Goal: Answer question/provide support

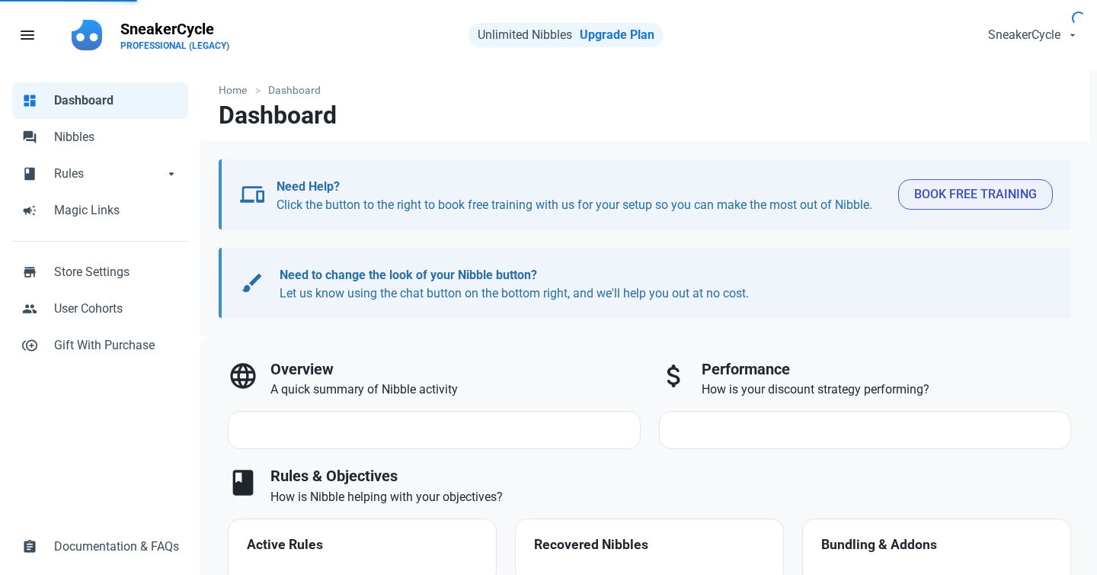
select select "7d"
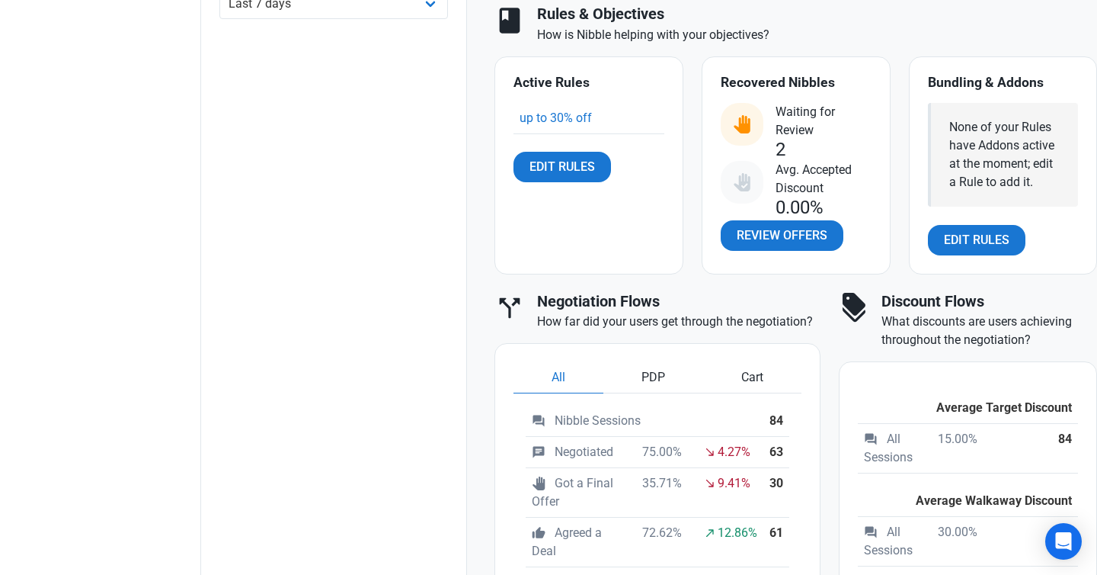
scroll to position [595, 0]
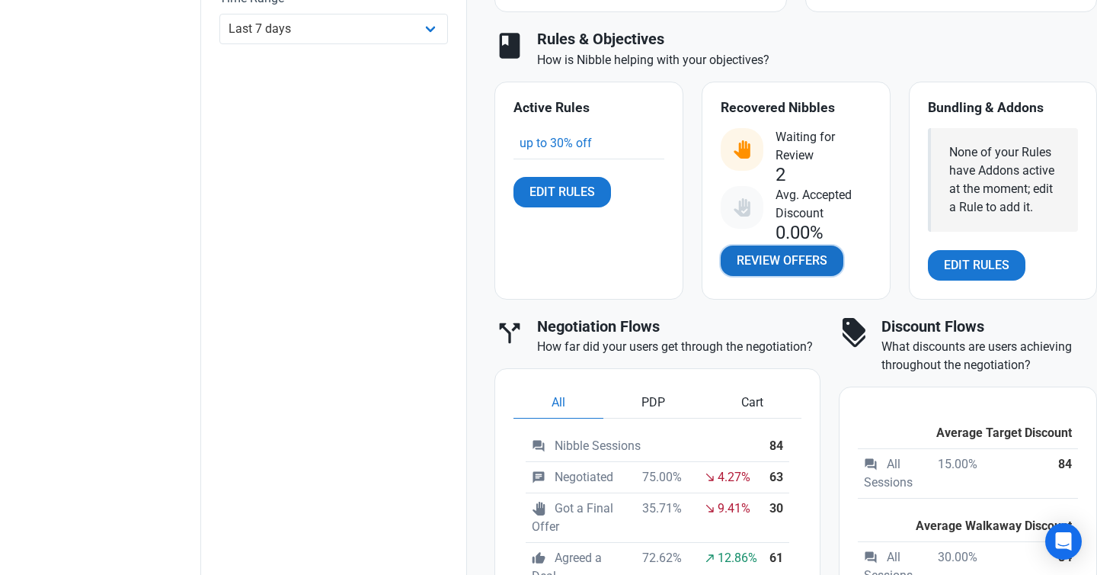
click at [796, 264] on span "Review Offers" at bounding box center [782, 260] width 91 height 18
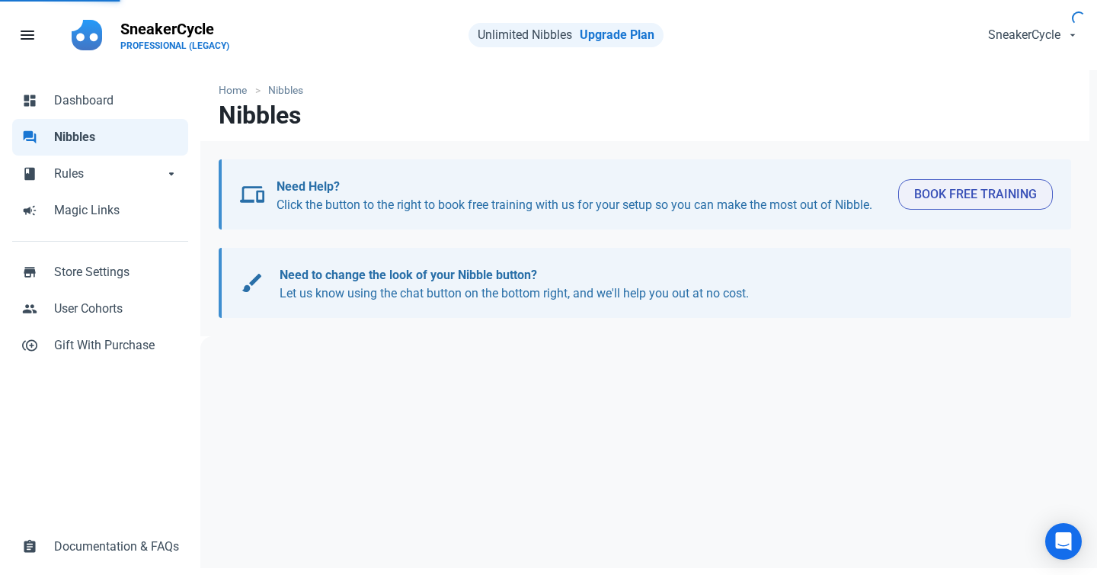
select select "user_offer_available"
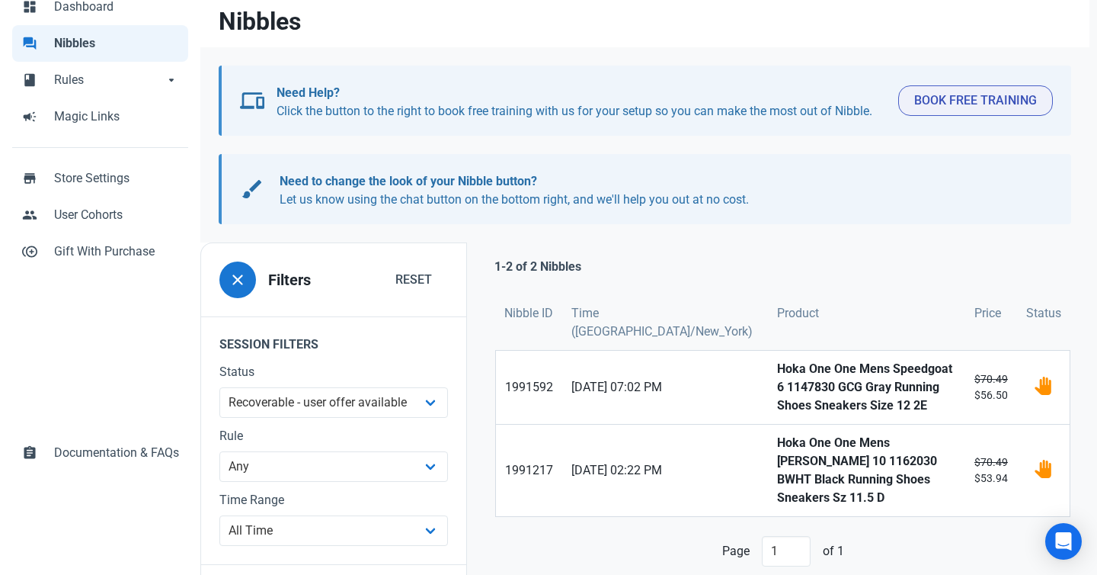
scroll to position [184, 0]
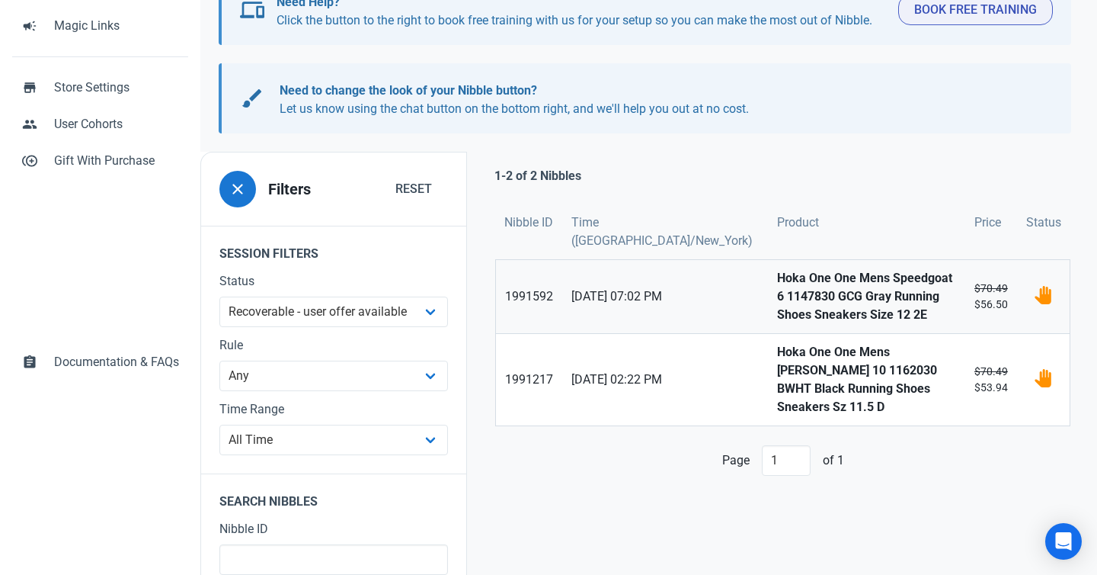
click at [777, 299] on strong "Hoka One One Mens Speedgoat 6 1147830 GCG Gray Running Shoes Sneakers Size 12 2E" at bounding box center [866, 296] width 179 height 55
click at [777, 346] on strong "Hoka One One Mens [PERSON_NAME] 10 1162030 BWHT Black Running Shoes Sneakers Sz…" at bounding box center [866, 379] width 179 height 73
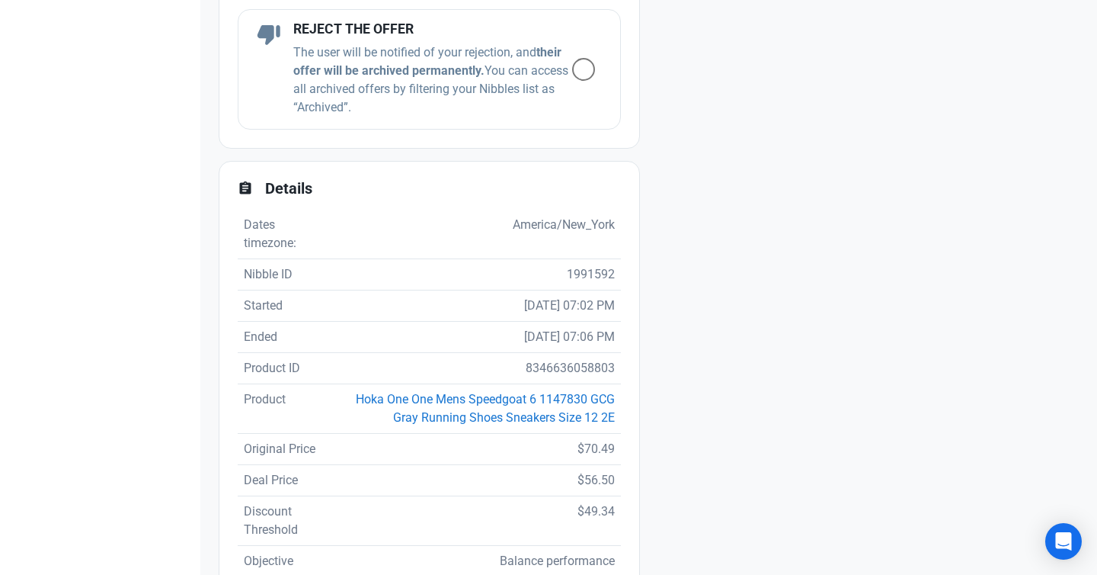
scroll to position [973, 0]
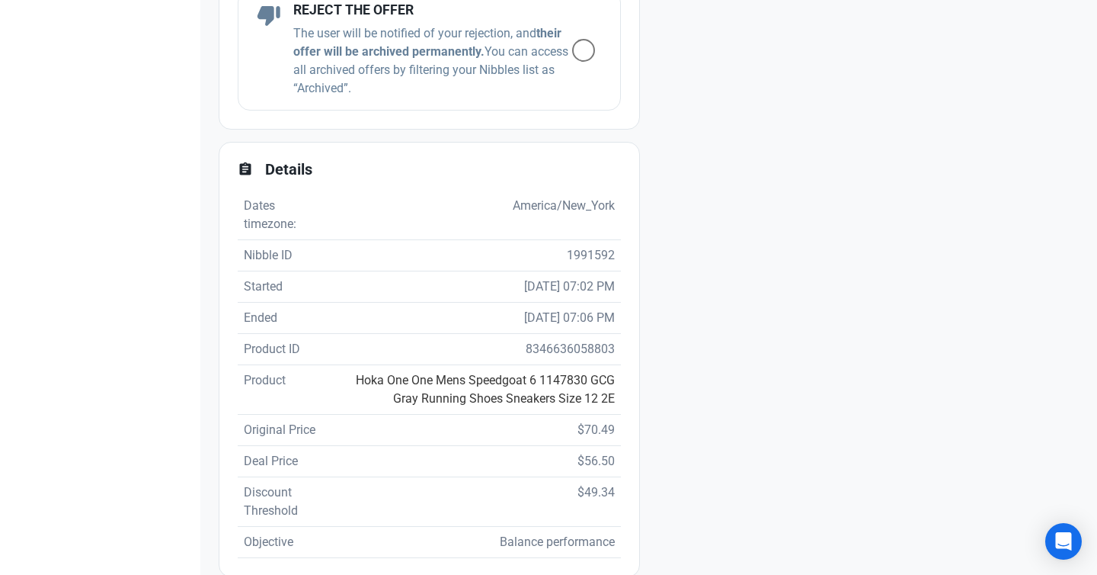
click at [474, 394] on link "Hoka One One Mens Speedgoat 6 1147830 GCG Gray Running Shoes Sneakers Size 12 2E" at bounding box center [485, 389] width 259 height 33
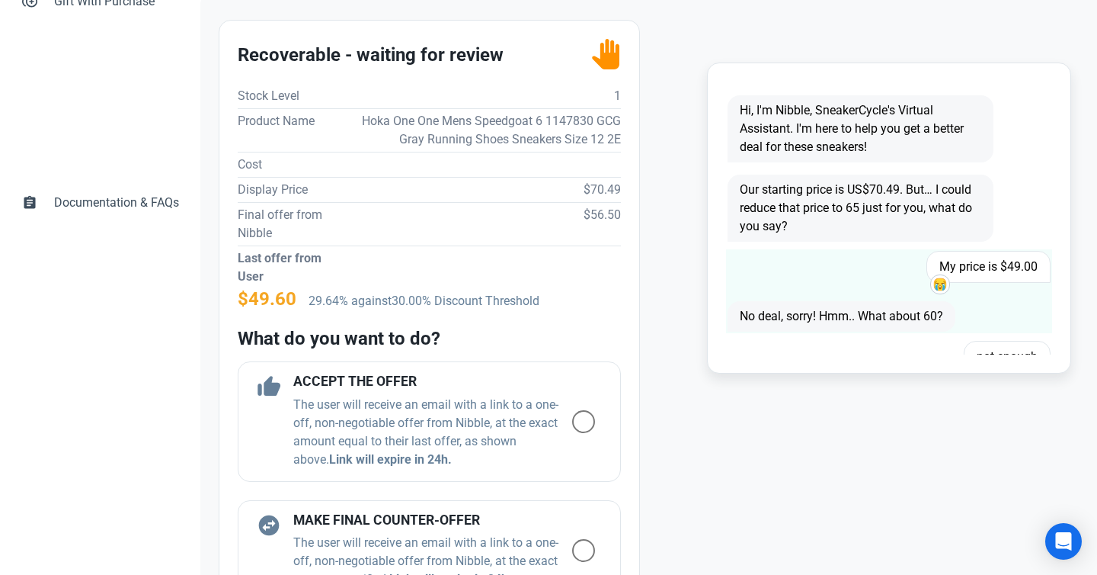
scroll to position [422, 0]
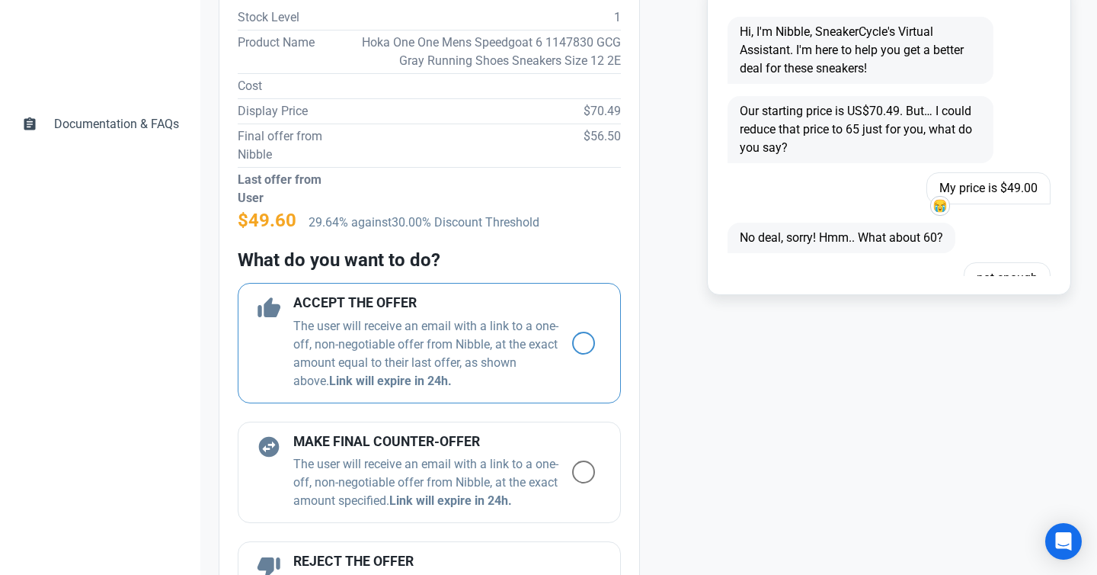
click at [585, 341] on span at bounding box center [583, 342] width 23 height 23
click at [582, 341] on input "radio" at bounding box center [577, 343] width 10 height 10
radio input "true"
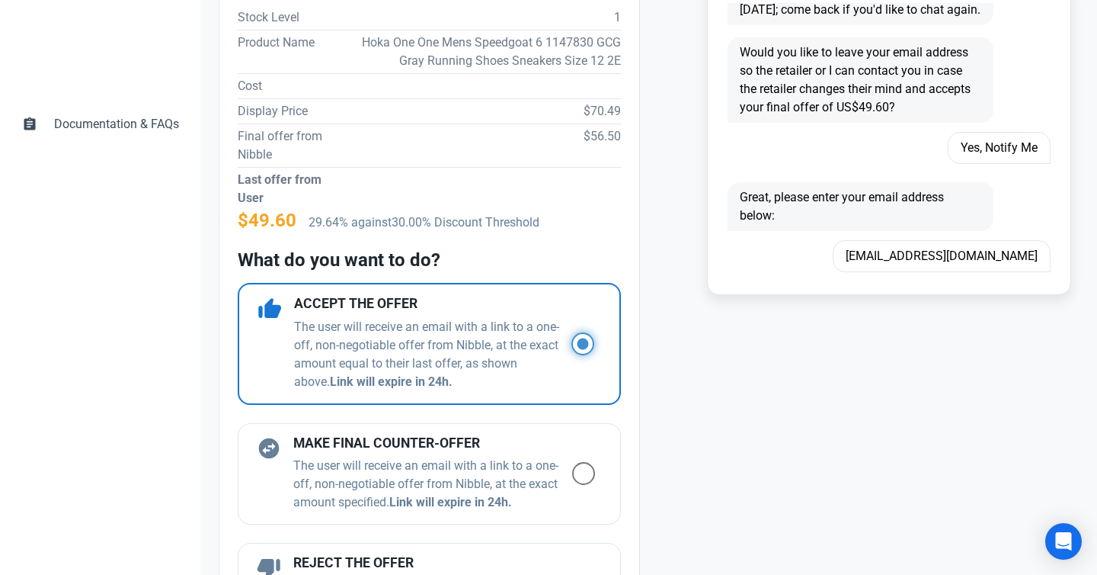
scroll to position [1409, 0]
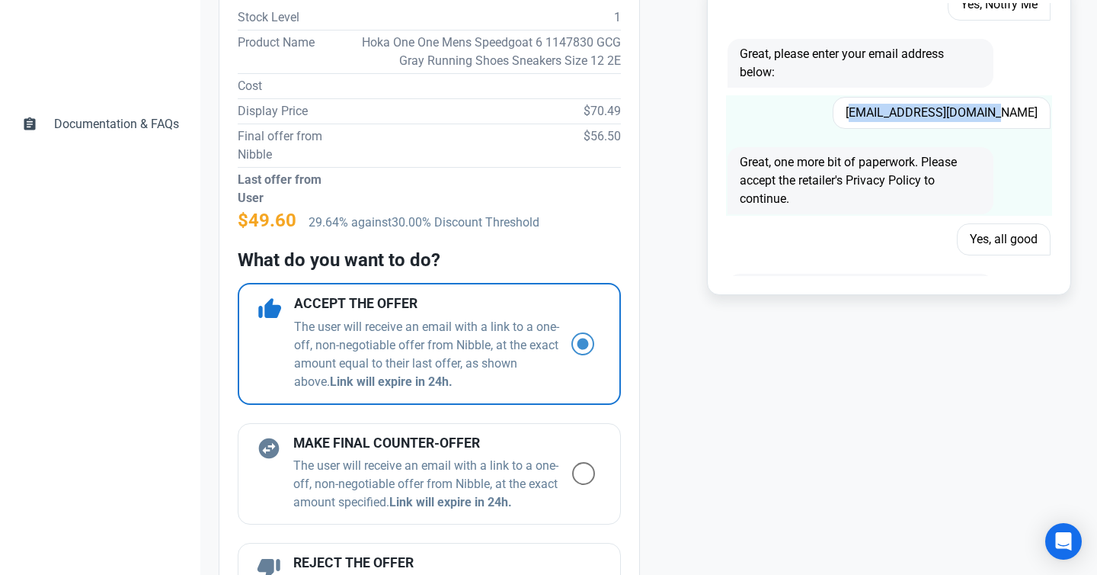
drag, startPoint x: 892, startPoint y: 110, endPoint x: 1041, endPoint y: 115, distance: 148.7
click at [1041, 115] on span "mariosalas37@gmail.com" at bounding box center [942, 113] width 218 height 32
copy span "mariosalas37@gmail.com"
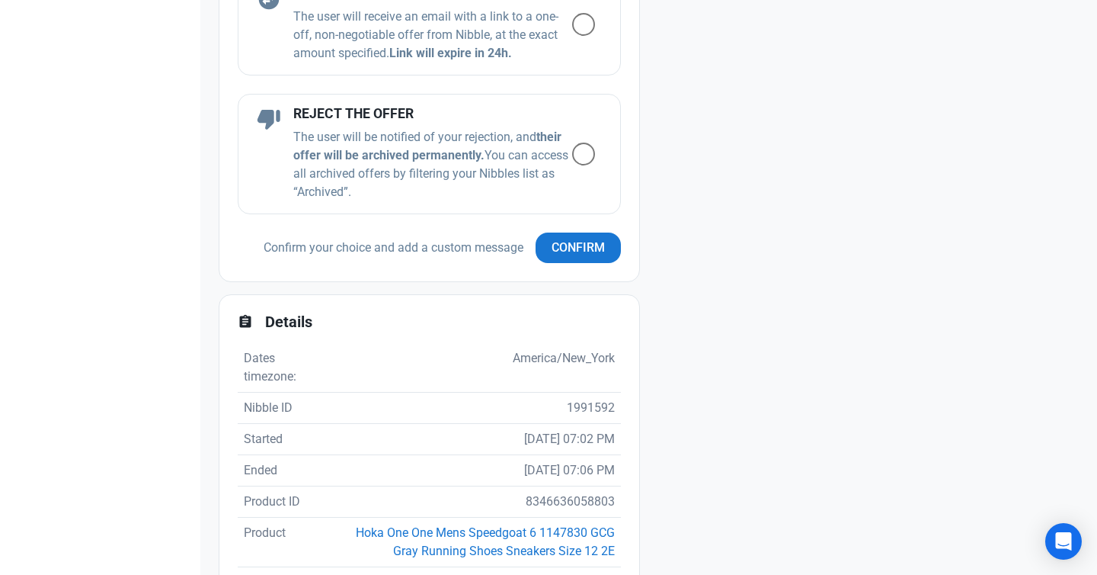
scroll to position [895, 0]
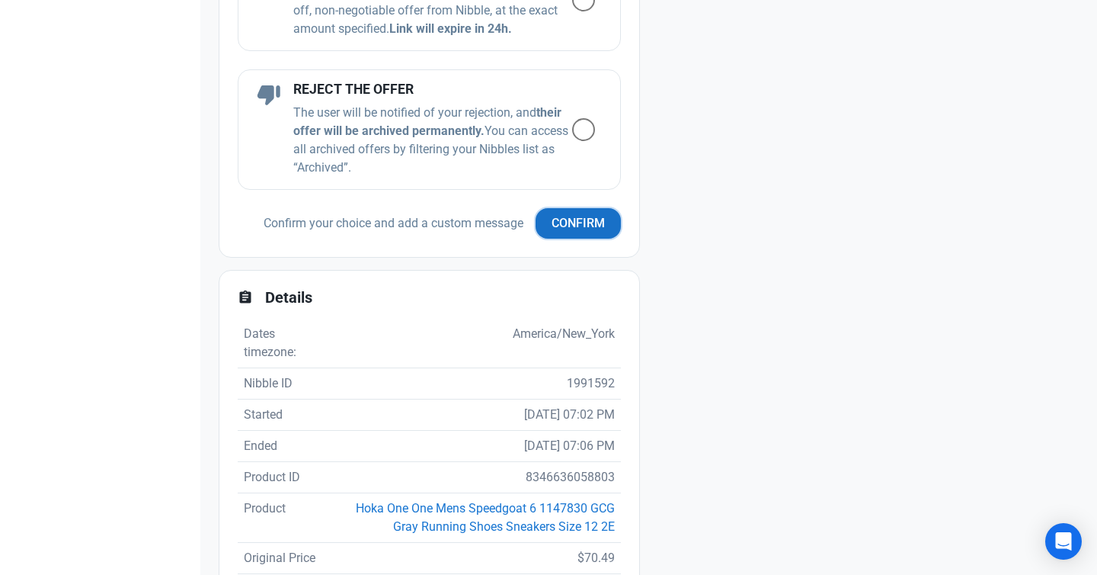
click at [561, 213] on button "Confirm" at bounding box center [578, 223] width 85 height 30
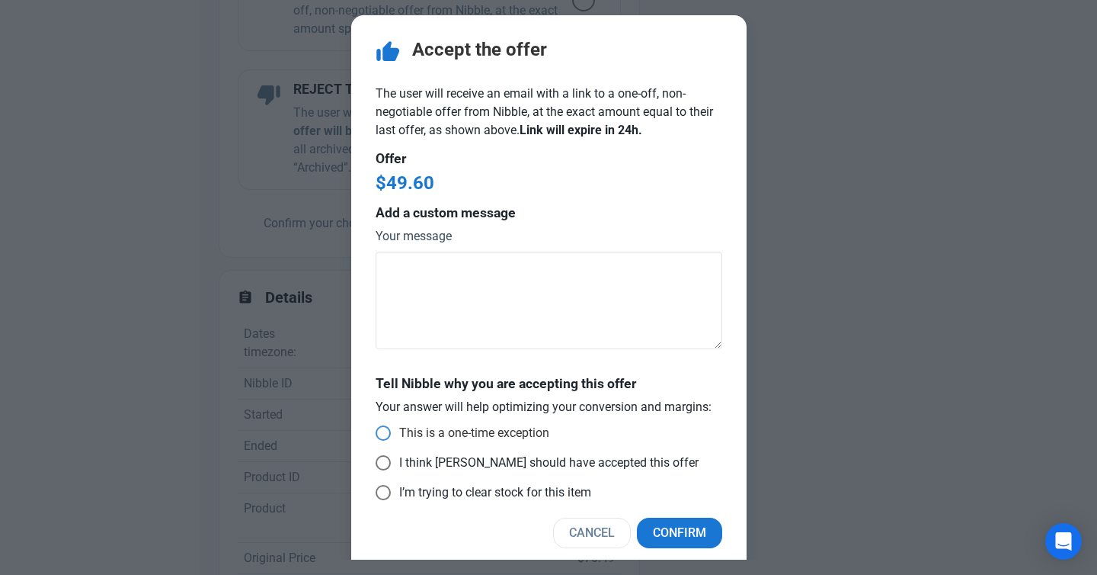
click at [386, 431] on span at bounding box center [383, 432] width 15 height 15
click at [386, 431] on input "This is a one-time exception" at bounding box center [381, 433] width 10 height 10
radio input "true"
click at [693, 523] on span "Confirm" at bounding box center [679, 532] width 53 height 18
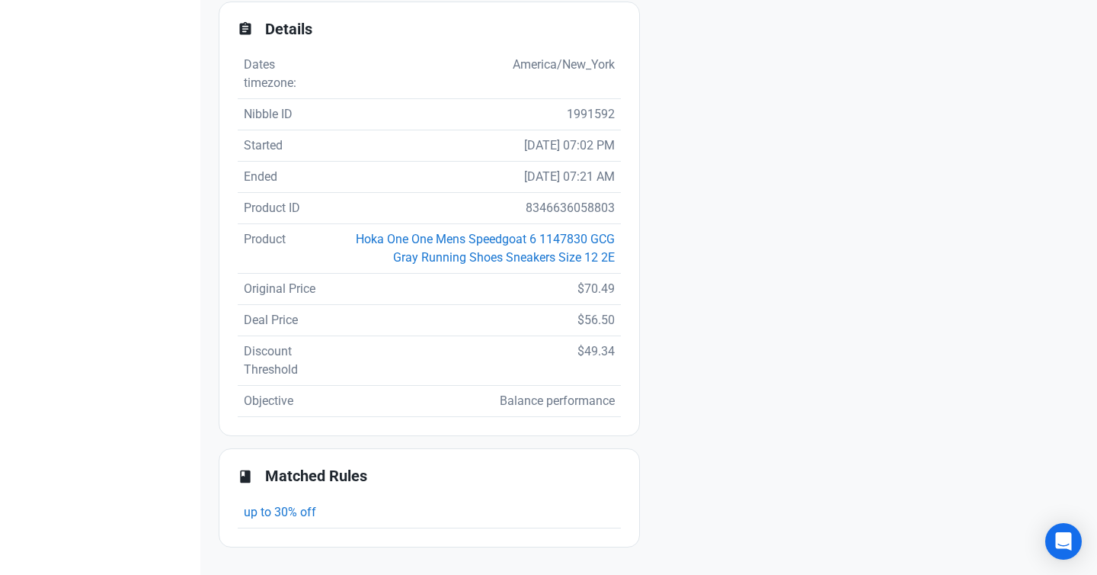
scroll to position [780, 0]
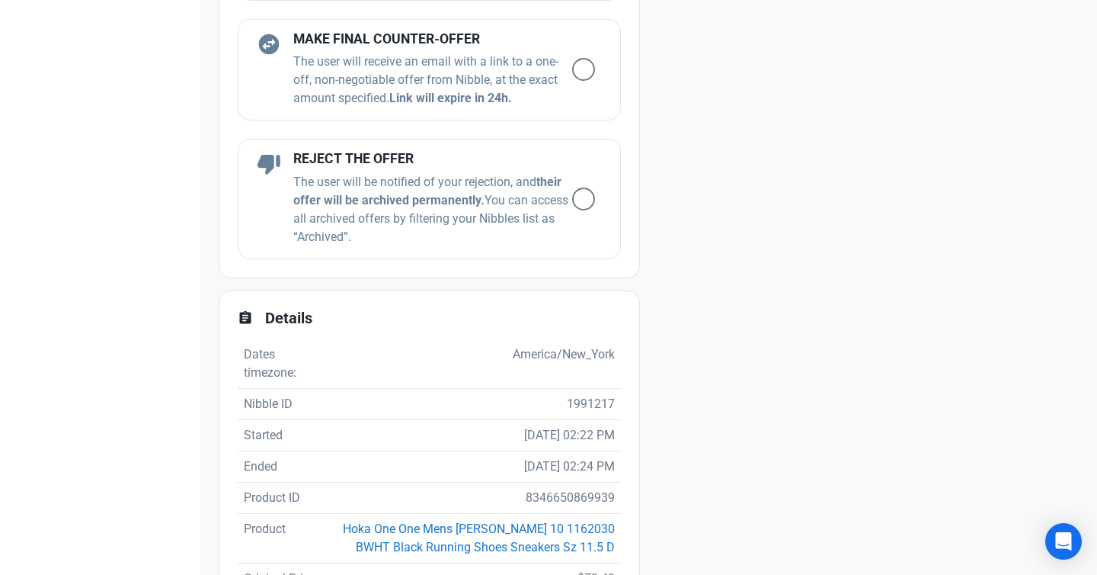
scroll to position [983, 0]
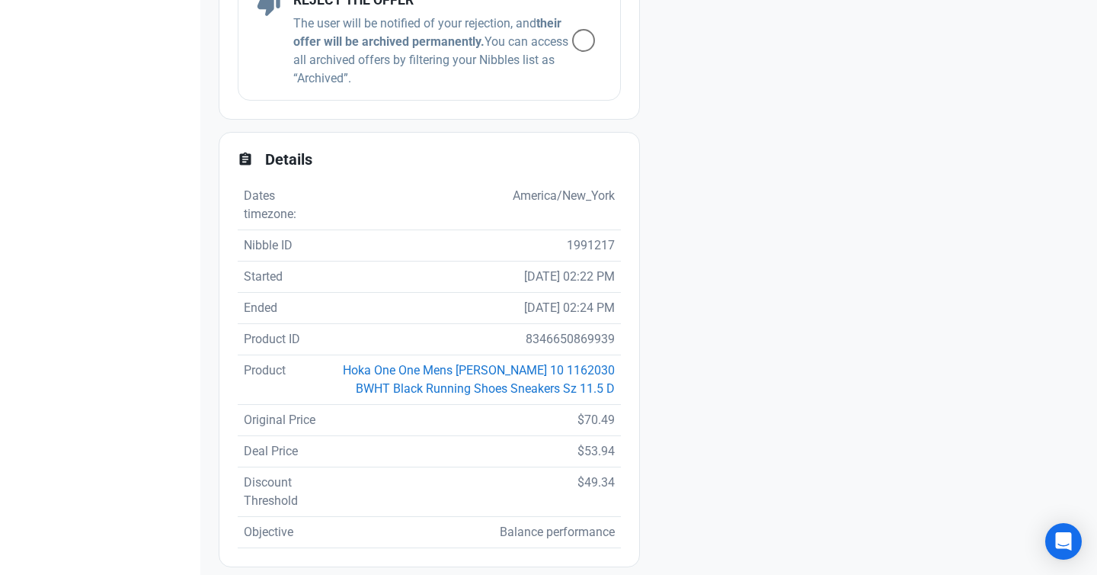
click at [526, 378] on td "Hoka One One Mens Clifton 10 1162030 BWHT Black Running Shoes Sneakers Sz 11.5 D" at bounding box center [473, 379] width 296 height 50
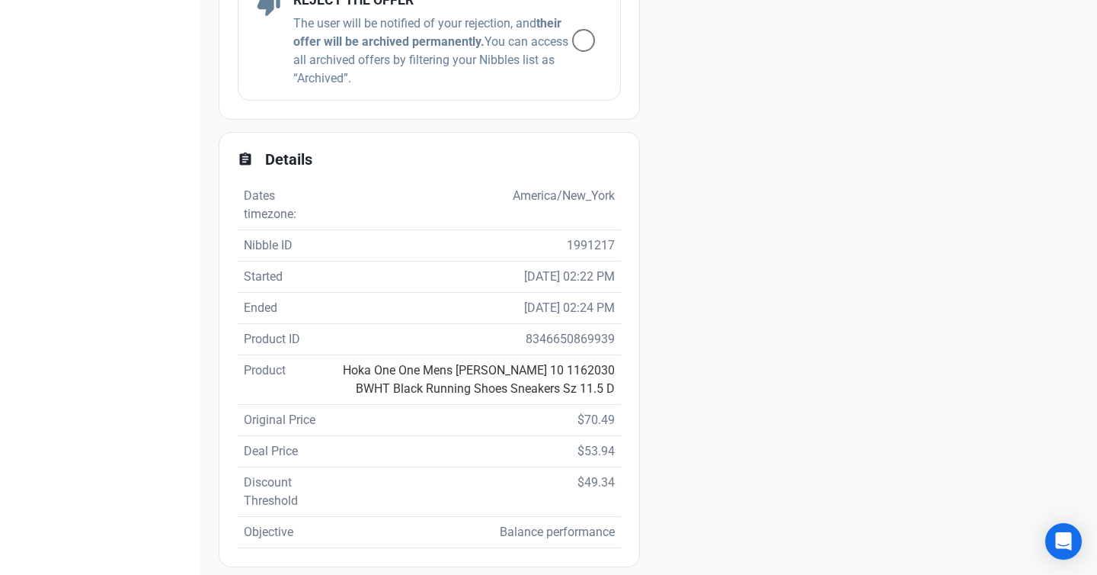
click at [533, 367] on link "Hoka One One Mens [PERSON_NAME] 10 1162030 BWHT Black Running Shoes Sneakers Sz…" at bounding box center [479, 379] width 272 height 33
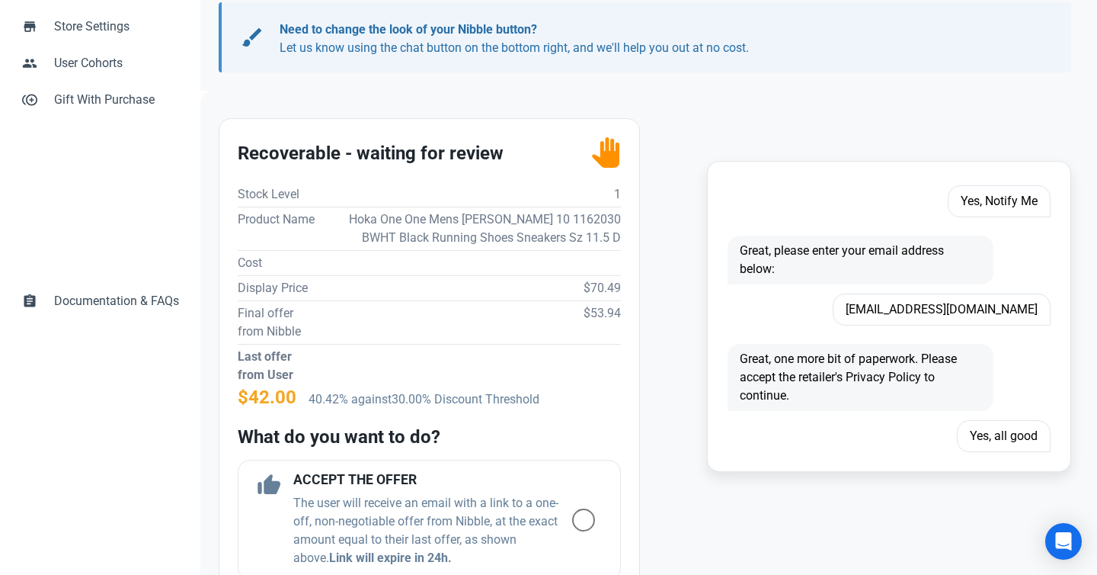
scroll to position [1059, 0]
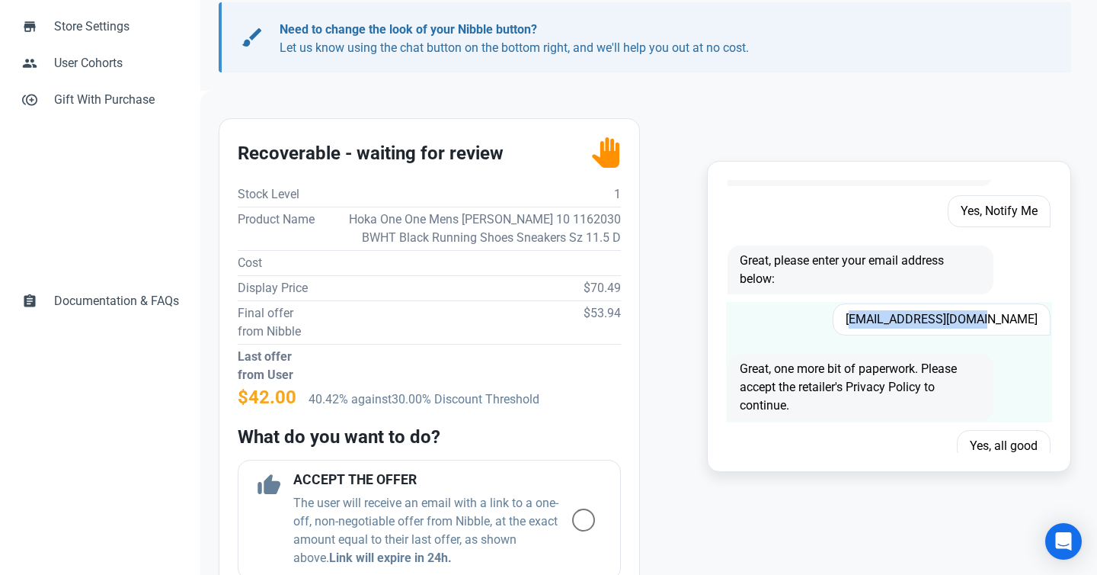
drag, startPoint x: 901, startPoint y: 320, endPoint x: 1039, endPoint y: 320, distance: 137.2
click at [1039, 320] on span "scotty7470@yahoo.com" at bounding box center [942, 319] width 218 height 32
copy span "scotty7470@yahoo.com"
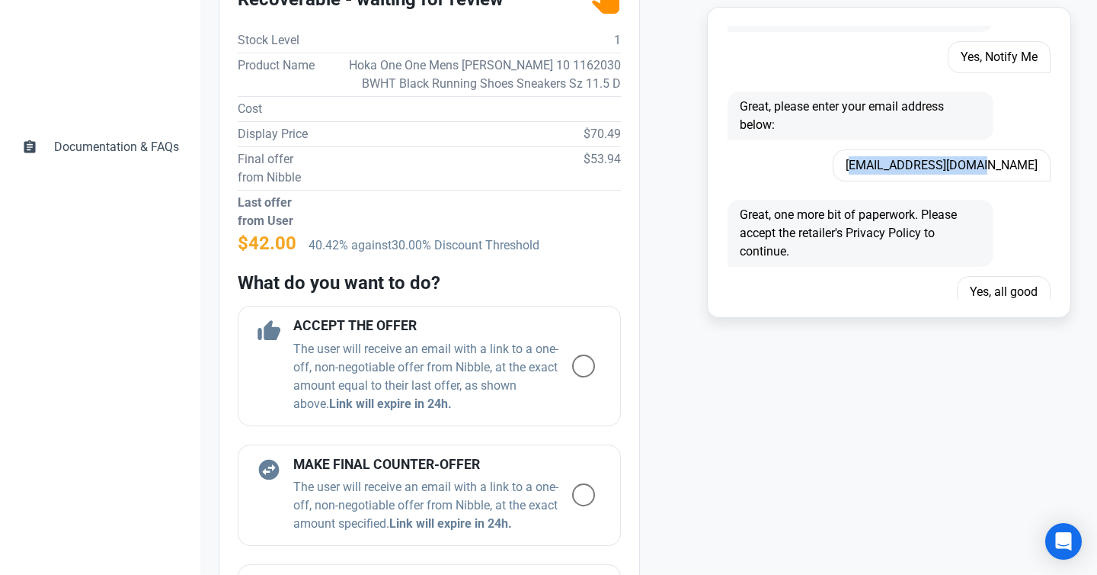
scroll to position [446, 0]
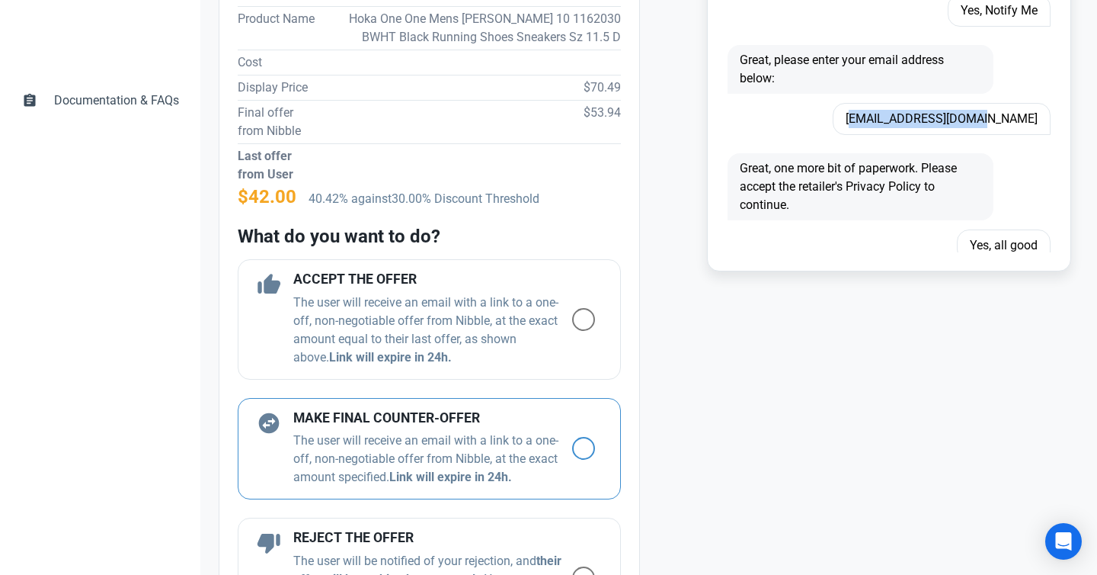
click at [583, 449] on span at bounding box center [583, 448] width 23 height 23
click at [582, 449] on input "radio" at bounding box center [577, 448] width 10 height 10
radio input "true"
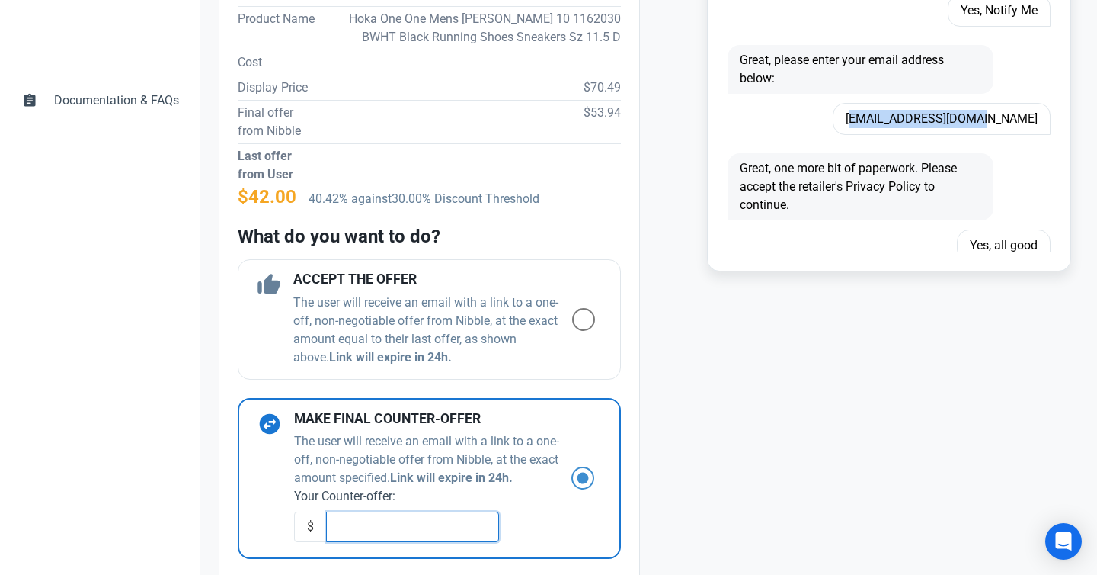
click at [424, 533] on input "text" at bounding box center [412, 526] width 173 height 30
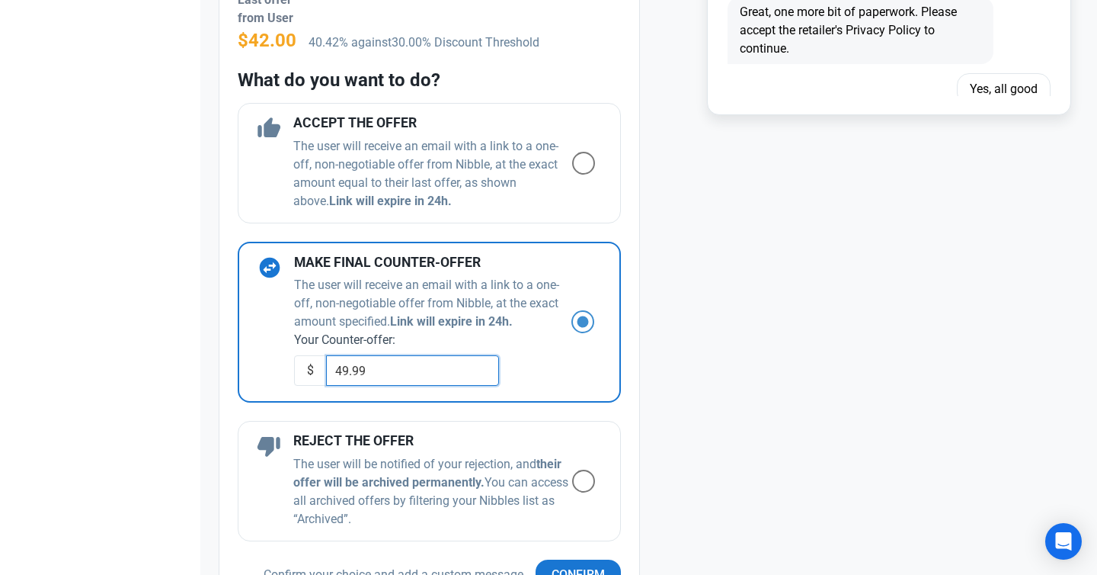
scroll to position [808, 0]
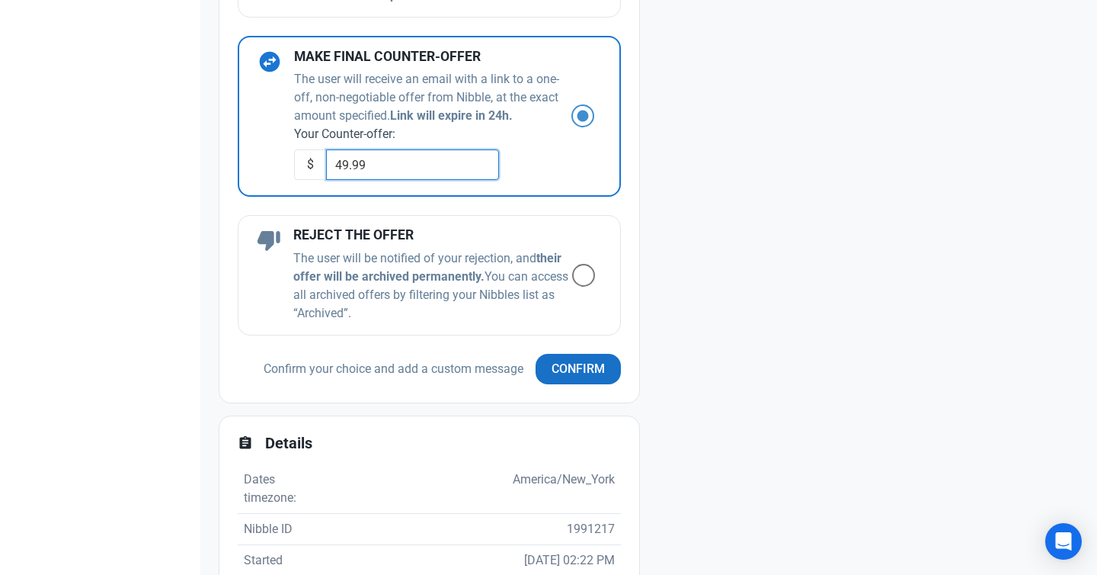
type input "49.99"
click at [584, 368] on span "Confirm" at bounding box center [578, 369] width 53 height 18
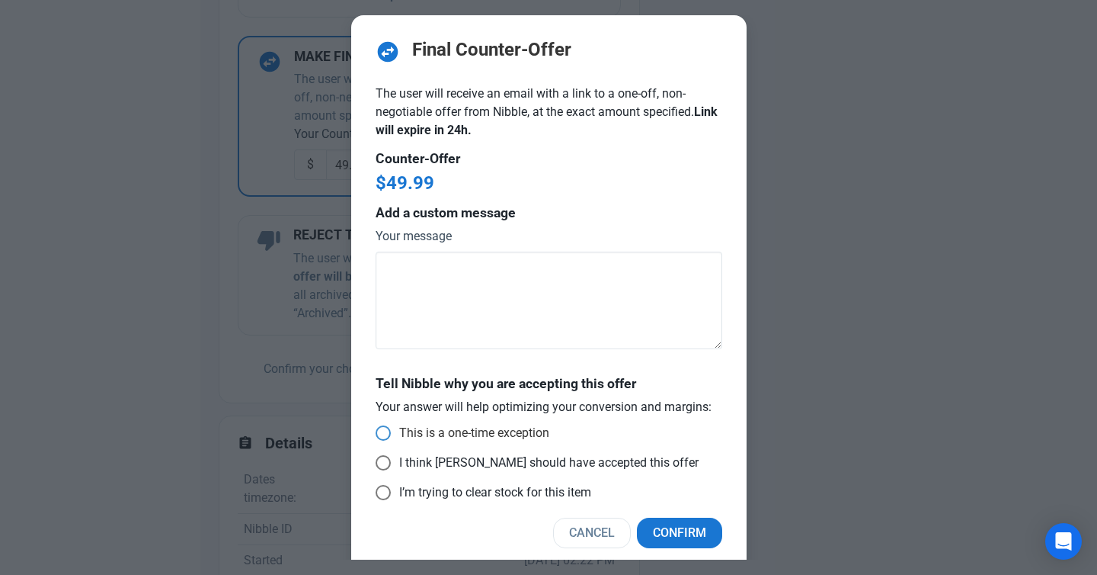
click at [379, 431] on span at bounding box center [383, 432] width 15 height 15
click at [379, 431] on input "This is a one-time exception" at bounding box center [381, 433] width 10 height 10
radio input "true"
click at [698, 527] on span "Confirm" at bounding box center [679, 532] width 53 height 18
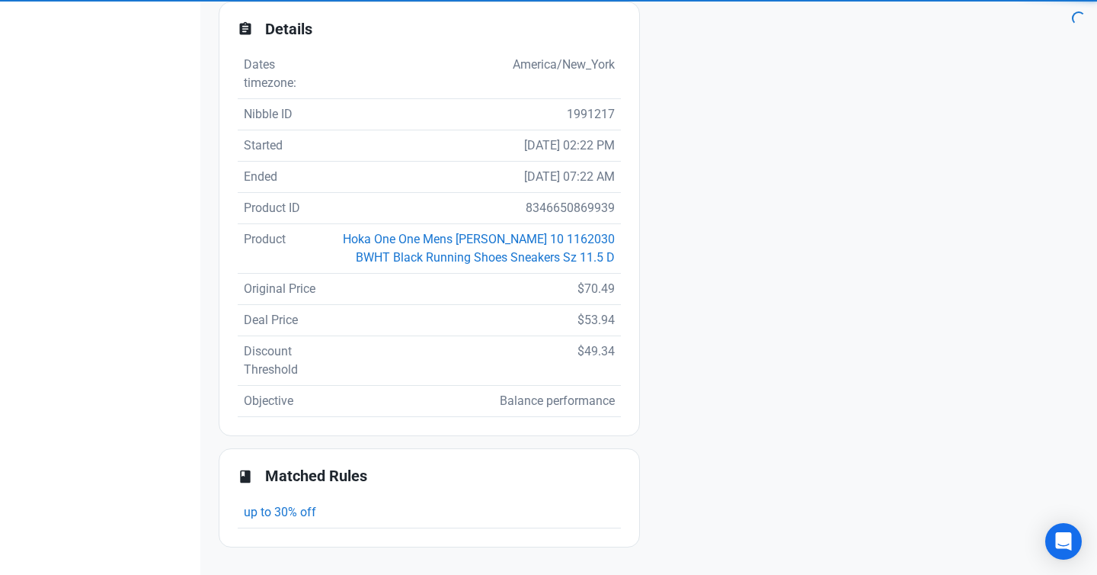
scroll to position [780, 0]
